Goal: Information Seeking & Learning: Learn about a topic

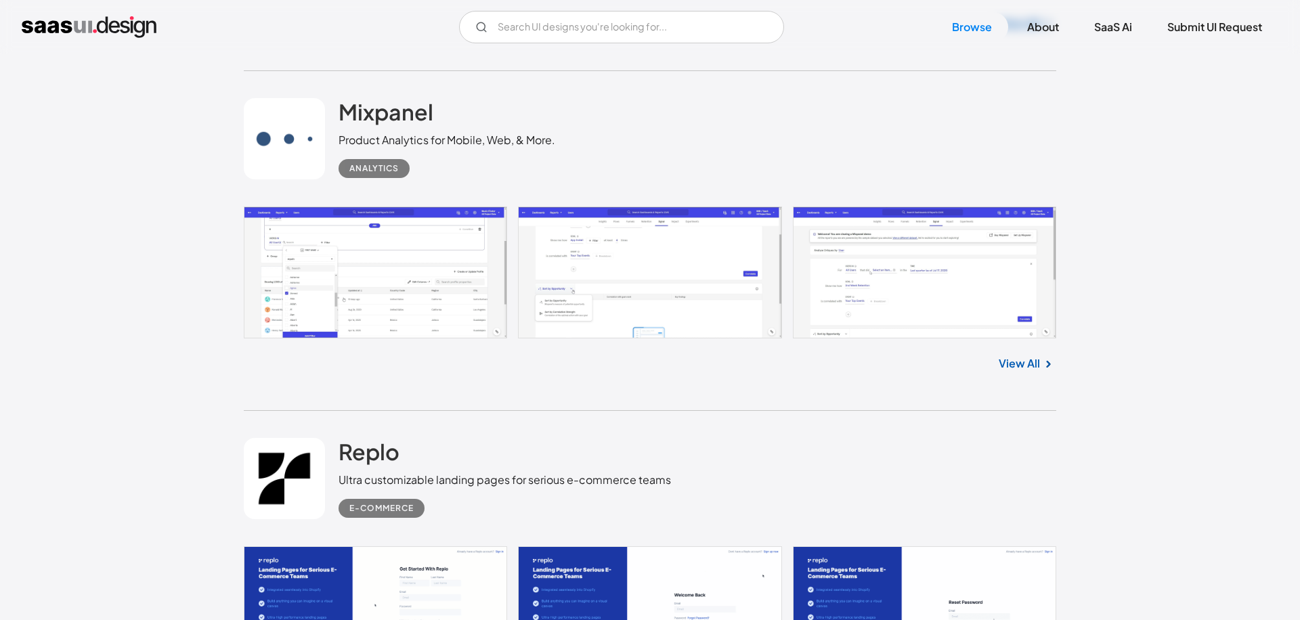
scroll to position [3571, 0]
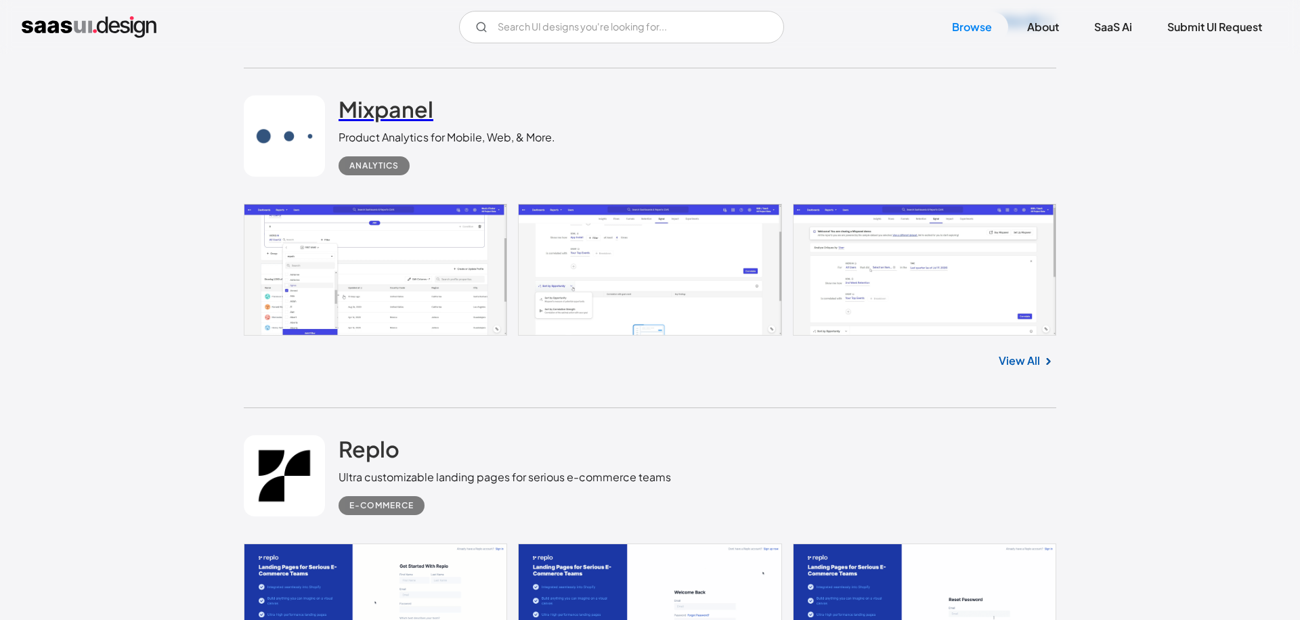
click at [361, 123] on link "Mixpanel" at bounding box center [385, 112] width 95 height 34
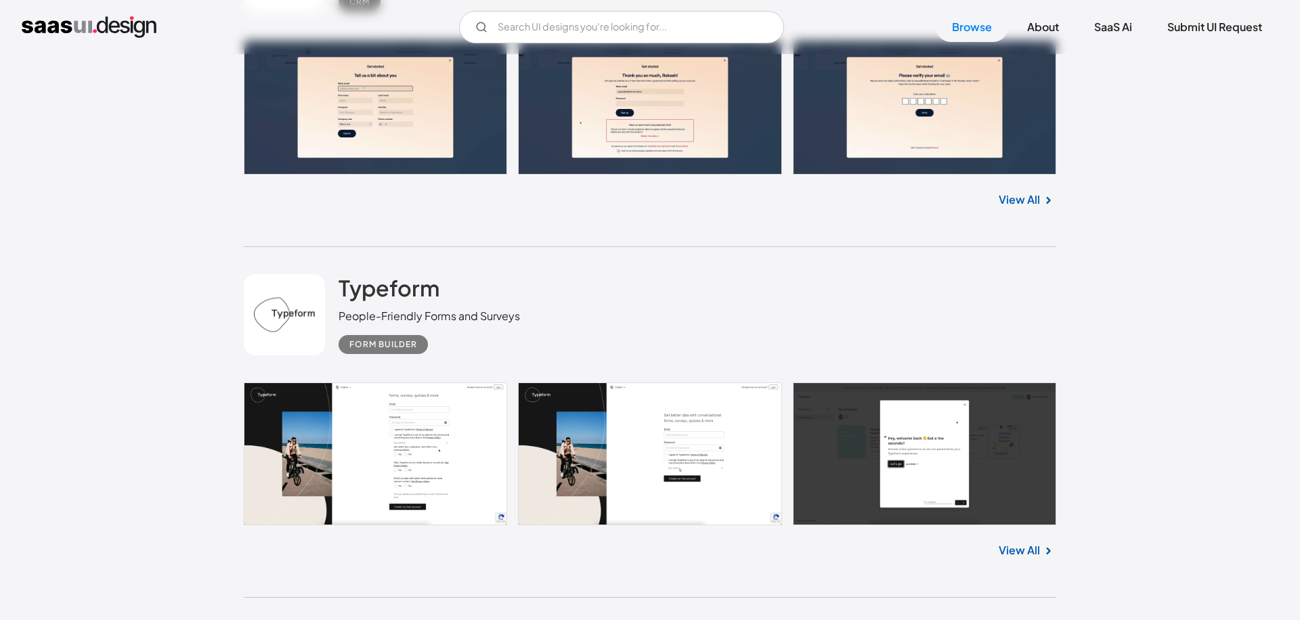
scroll to position [0, 0]
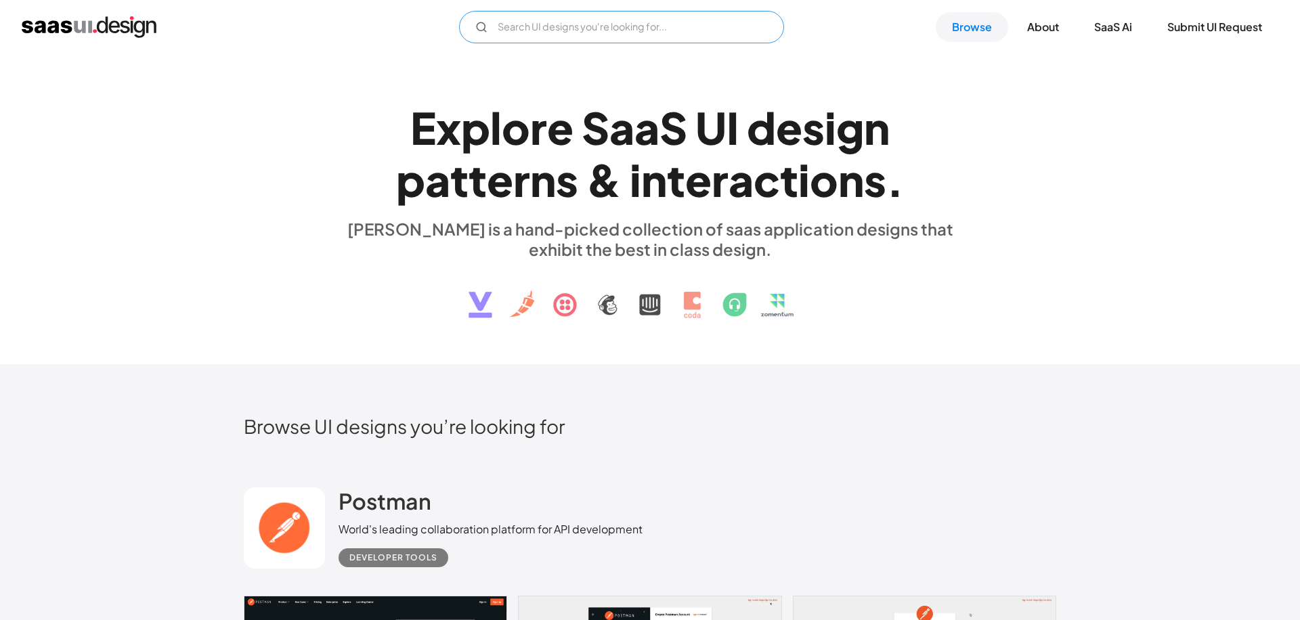
click at [645, 37] on input "Email Form" at bounding box center [621, 27] width 325 height 32
type input "c"
type input "s"
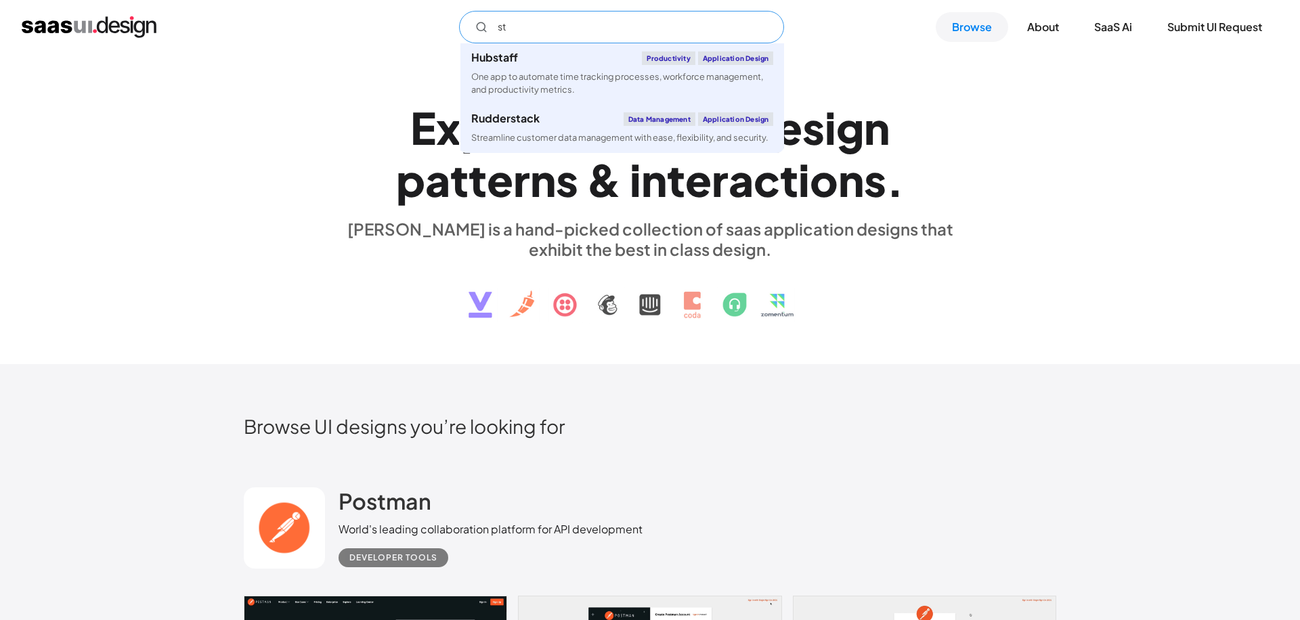
type input "s"
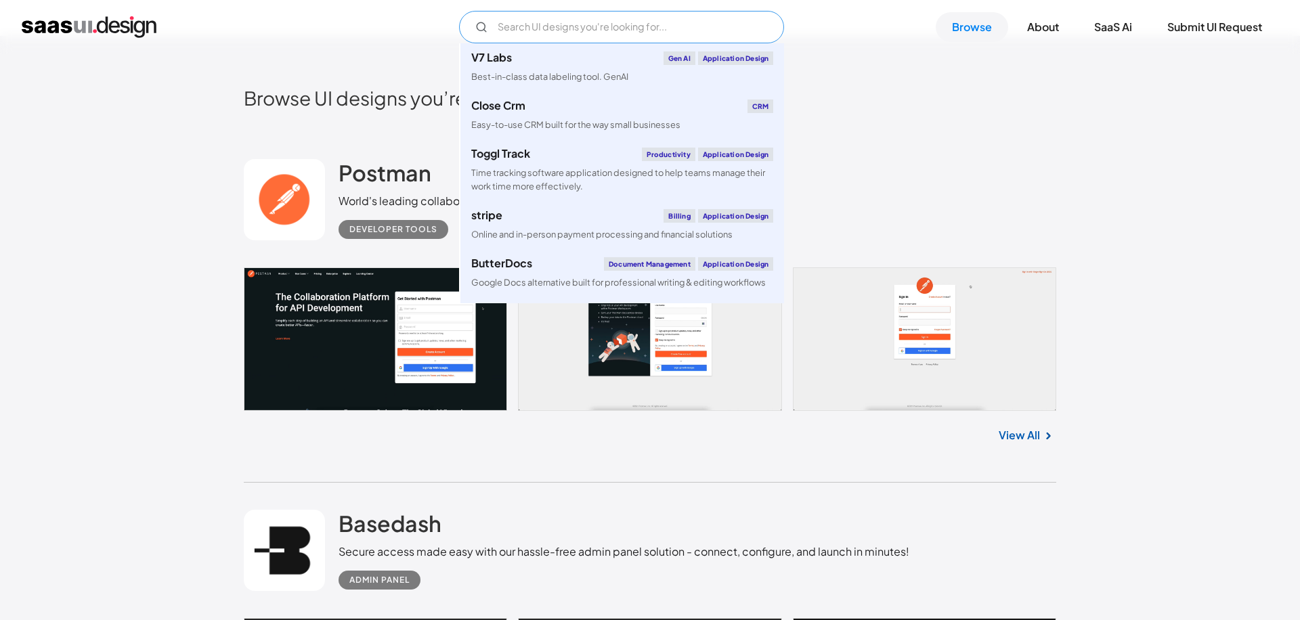
scroll to position [435, 0]
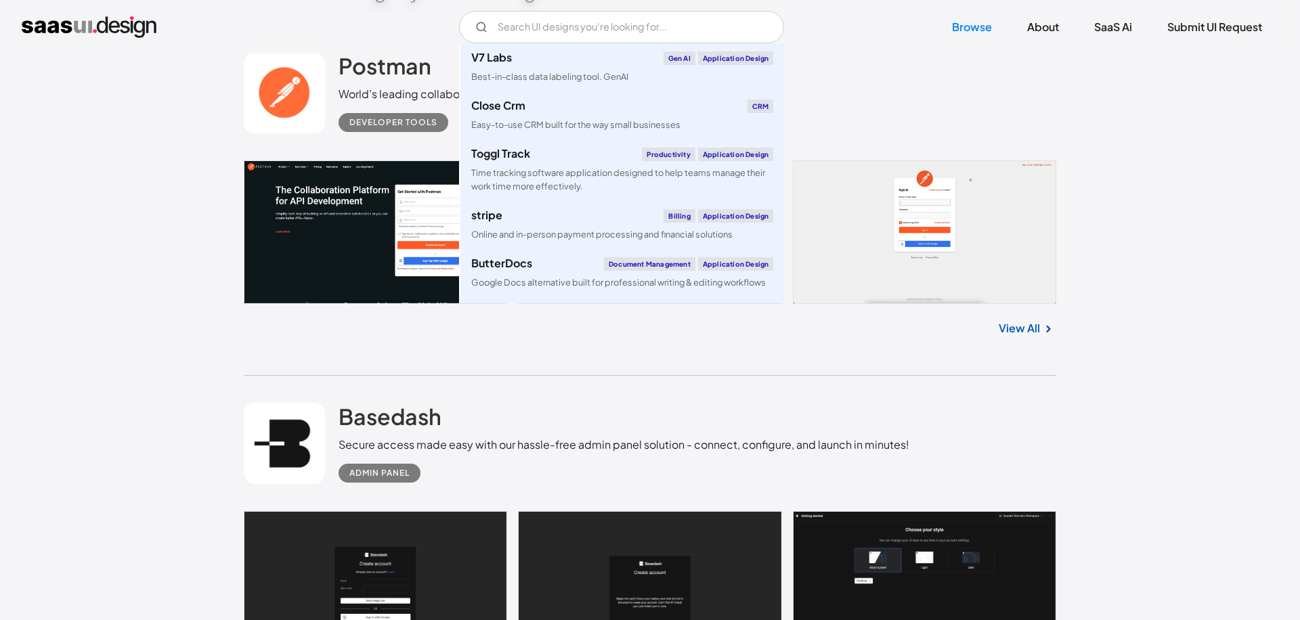
click at [941, 238] on link at bounding box center [650, 232] width 812 height 144
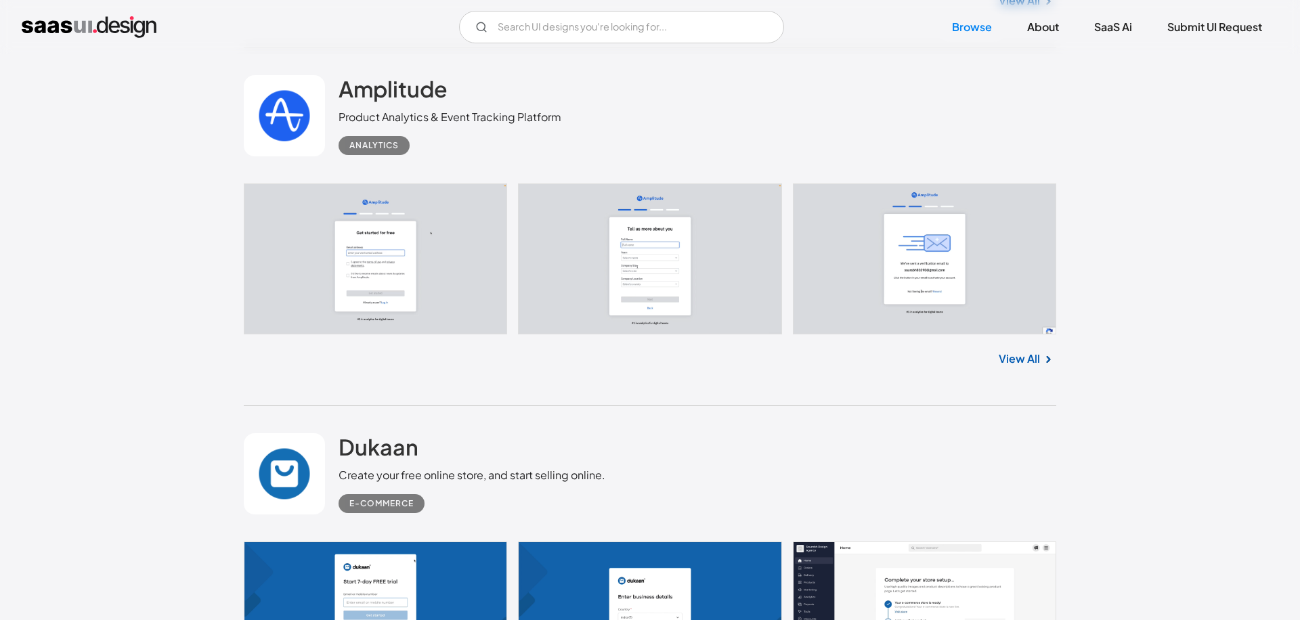
scroll to position [2878, 0]
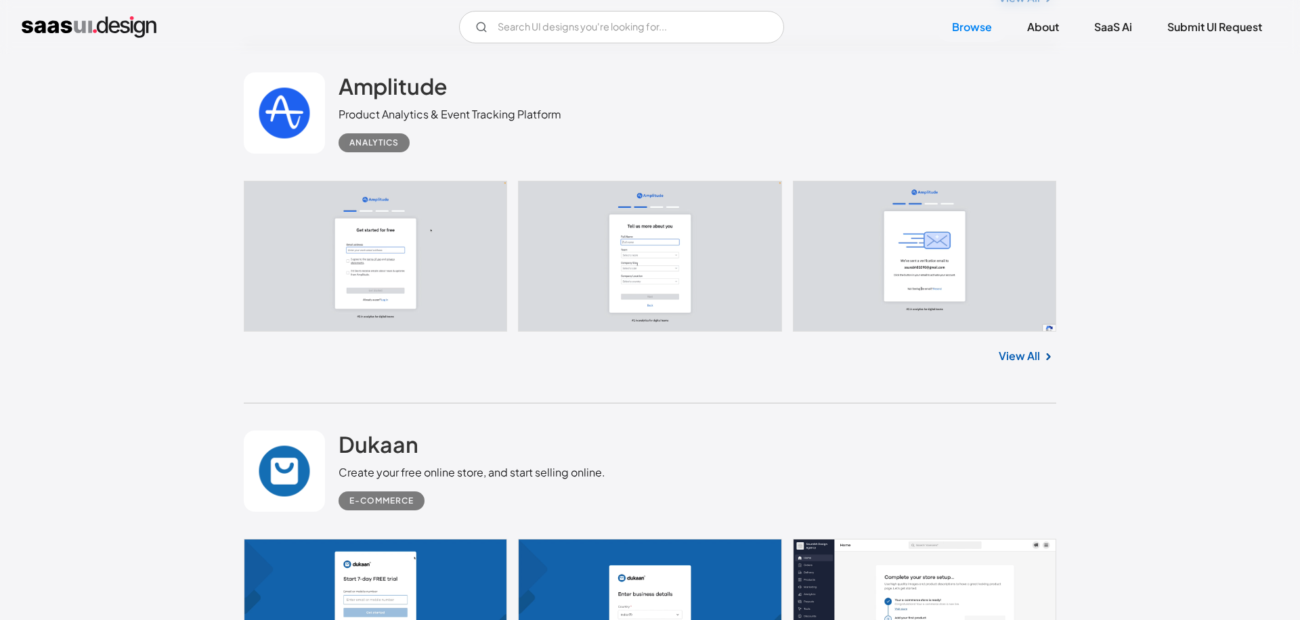
click at [711, 268] on link at bounding box center [650, 256] width 812 height 151
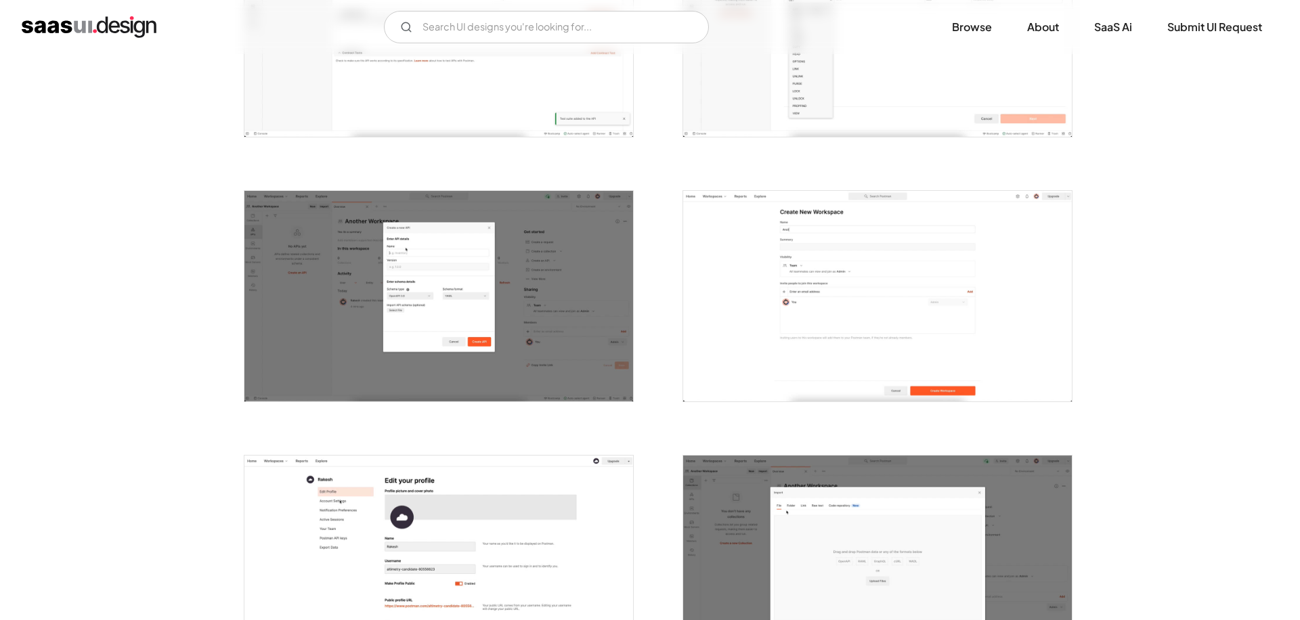
scroll to position [1189, 0]
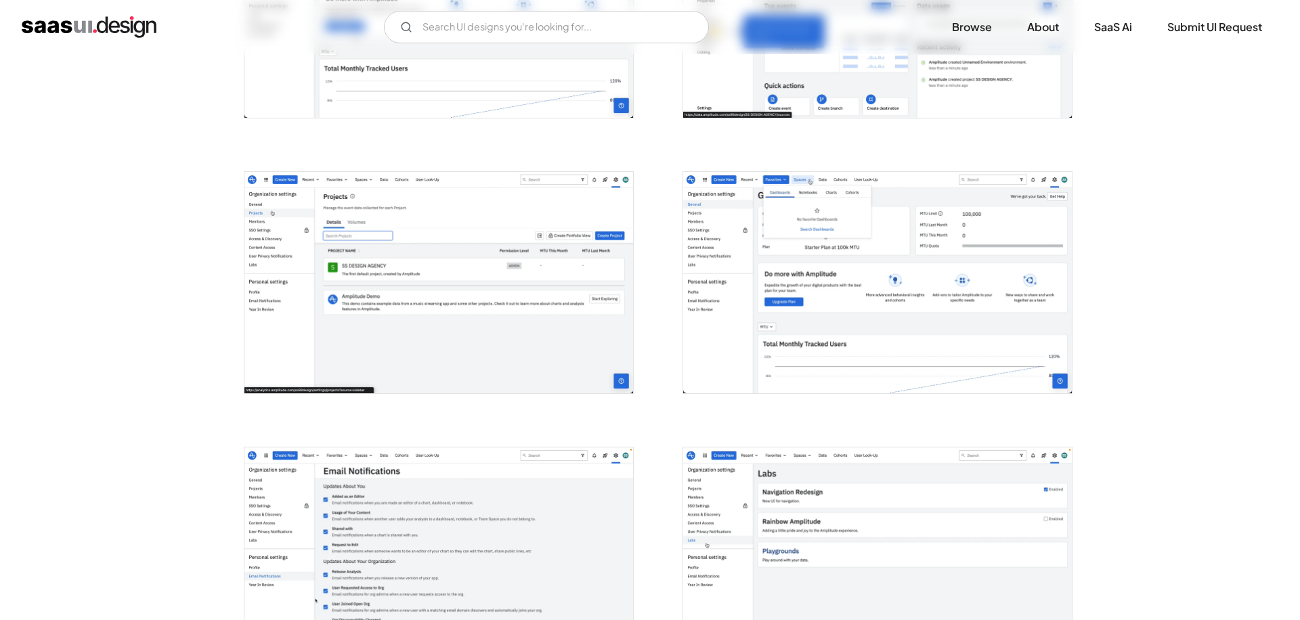
scroll to position [1526, 0]
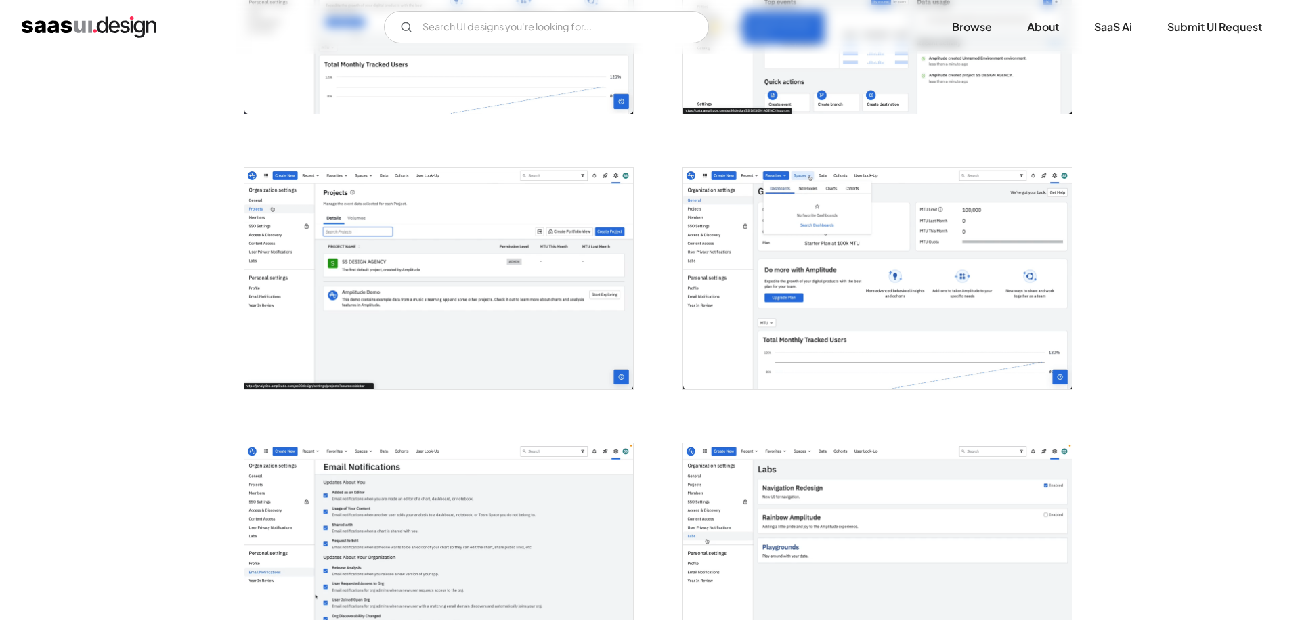
click at [848, 296] on img "open lightbox" at bounding box center [877, 278] width 389 height 221
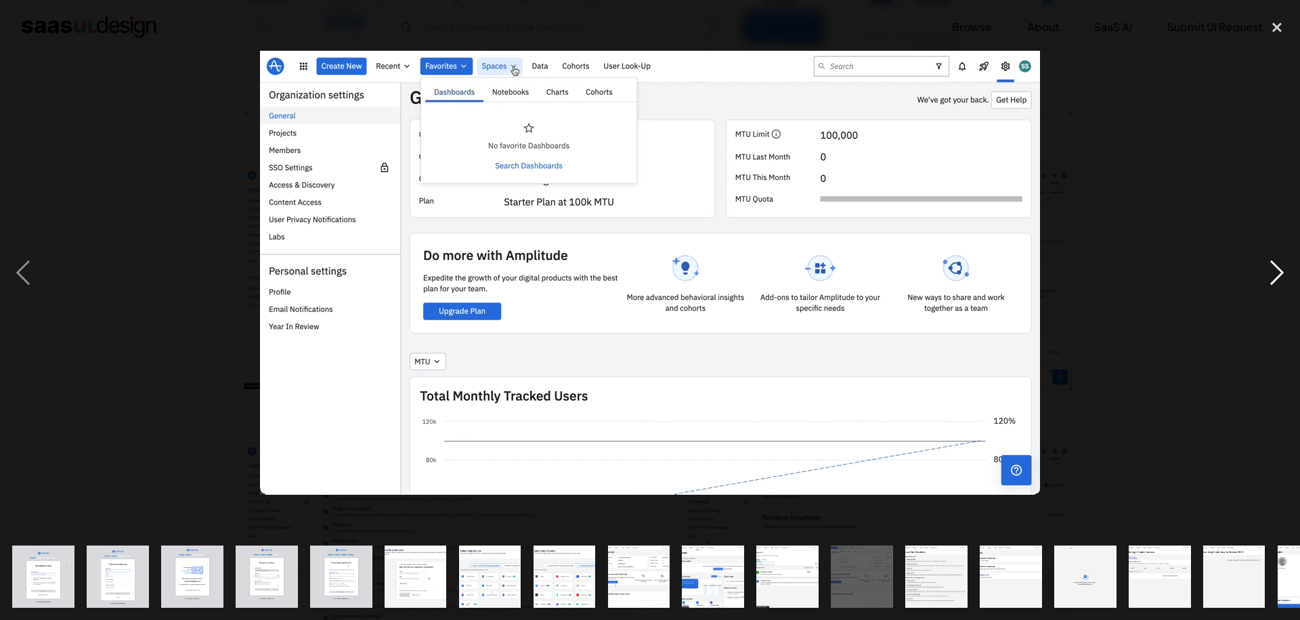
click at [1256, 258] on div "next image" at bounding box center [1277, 272] width 46 height 521
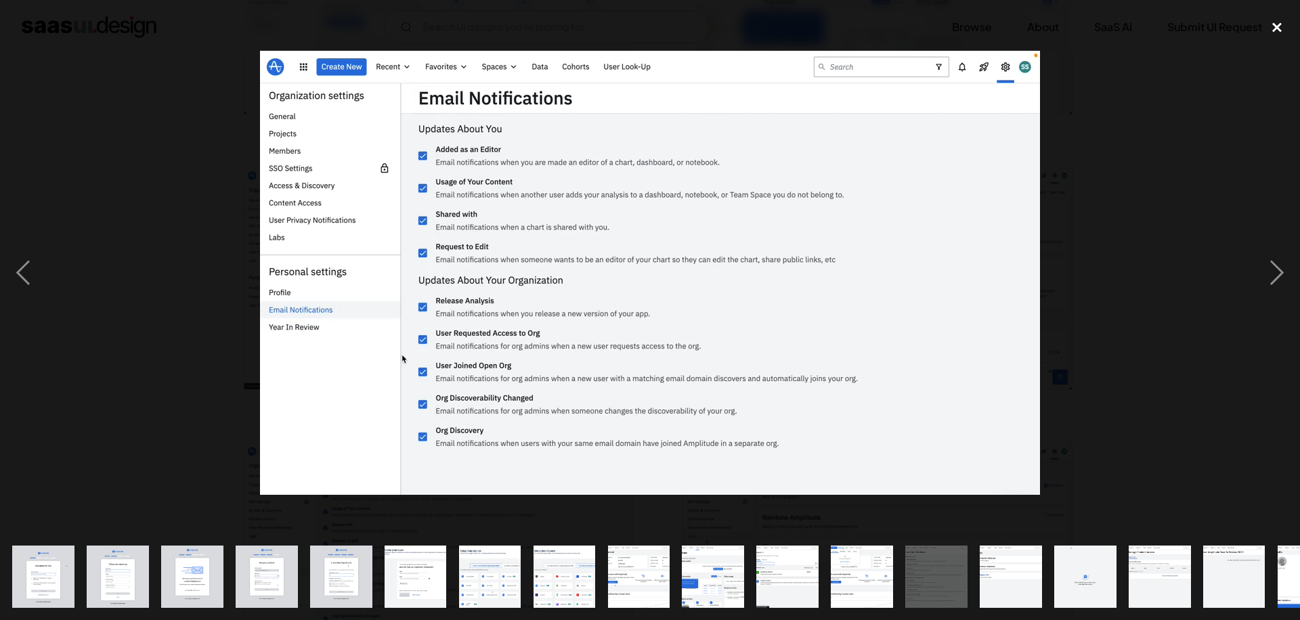
click at [1272, 37] on div "close lightbox" at bounding box center [1277, 27] width 46 height 30
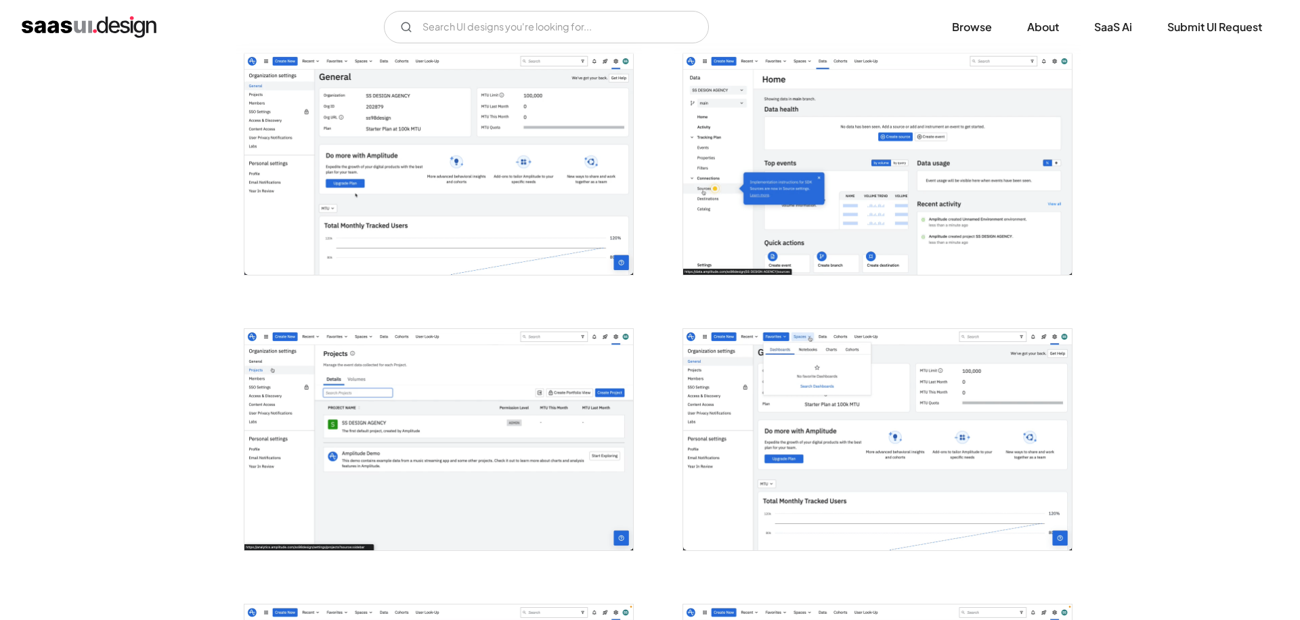
scroll to position [1319, 0]
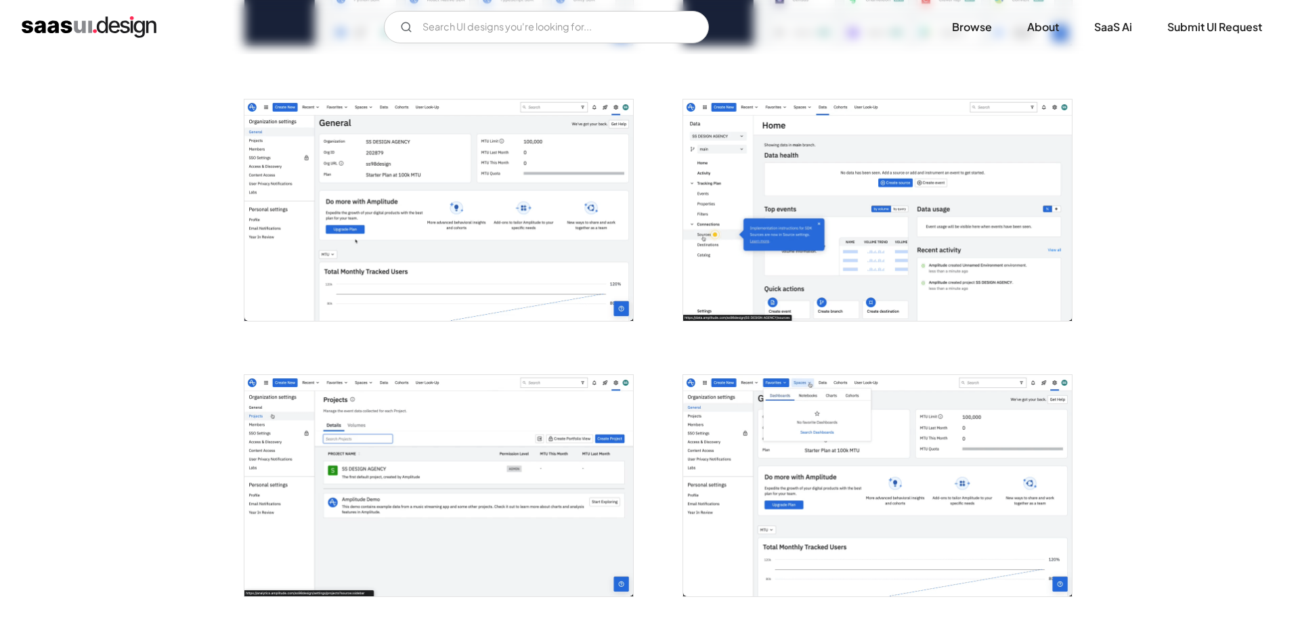
click at [454, 228] on img "open lightbox" at bounding box center [438, 210] width 389 height 221
